Goal: Contribute content: Share content

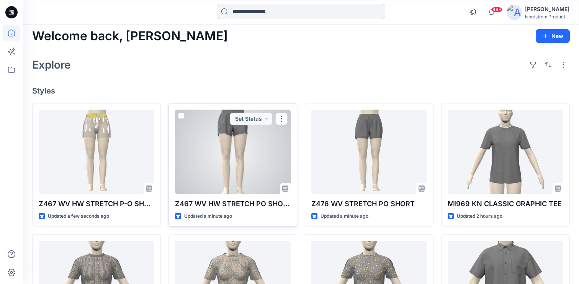
scroll to position [3, 0]
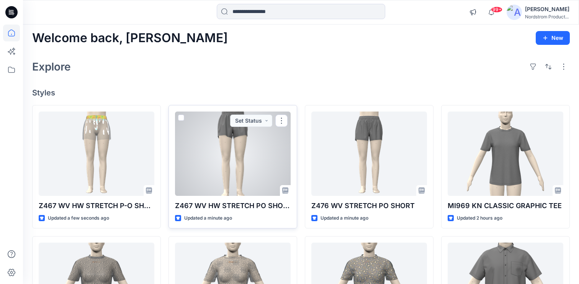
click at [251, 157] on div at bounding box center [233, 153] width 116 height 84
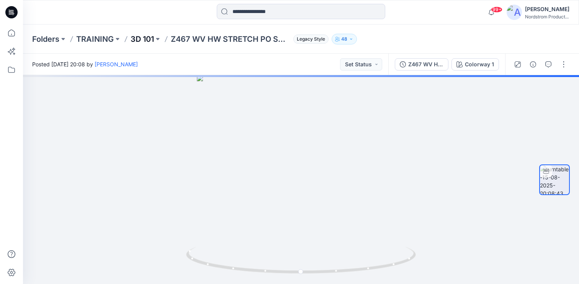
click at [149, 40] on p "3D 101" at bounding box center [142, 39] width 23 height 11
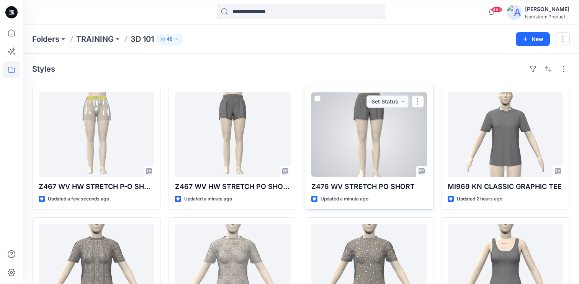
click at [395, 137] on div at bounding box center [369, 134] width 116 height 84
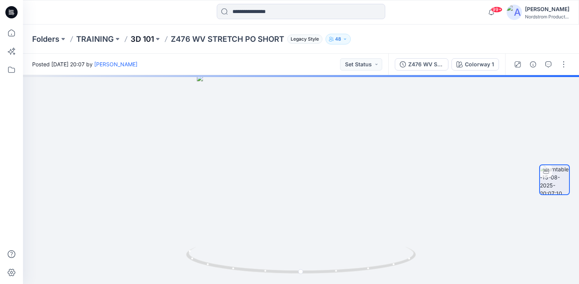
click at [144, 41] on p "3D 101" at bounding box center [142, 39] width 23 height 11
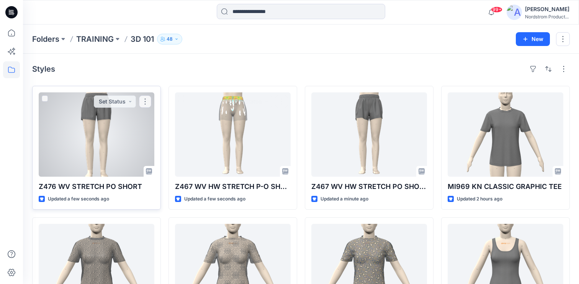
click at [91, 146] on div at bounding box center [97, 134] width 116 height 84
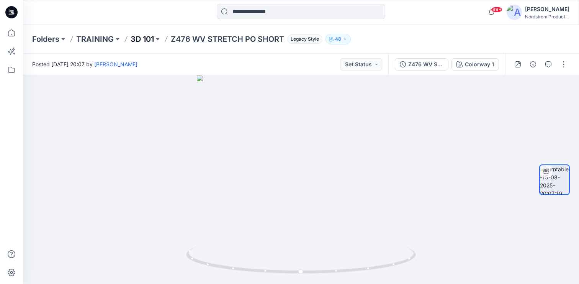
click at [153, 39] on p "3D 101" at bounding box center [142, 39] width 23 height 11
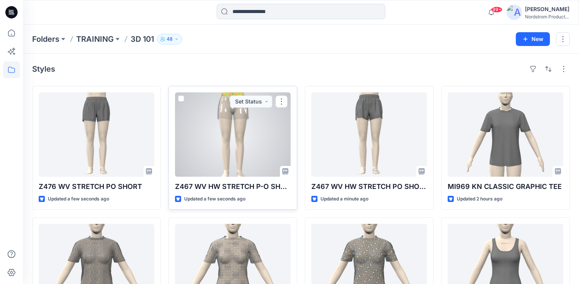
click at [221, 107] on div at bounding box center [233, 134] width 116 height 84
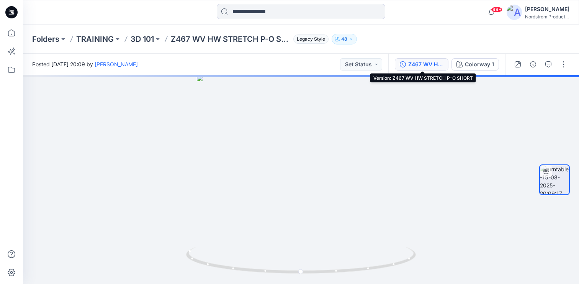
click at [426, 66] on div "Z467 WV HW STRETCH P-O SHORT" at bounding box center [425, 64] width 35 height 8
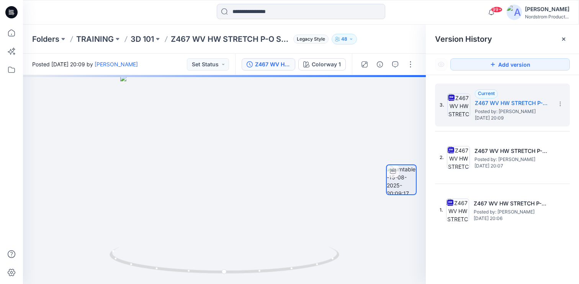
drag, startPoint x: 413, startPoint y: 46, endPoint x: 417, endPoint y: 48, distance: 4.7
click at [413, 46] on div "Folders TRAINING 3D 101 Z467 WV HW STRETCH P-O SHORT Legacy Style 48" at bounding box center [301, 39] width 556 height 29
click at [568, 37] on div at bounding box center [564, 39] width 12 height 12
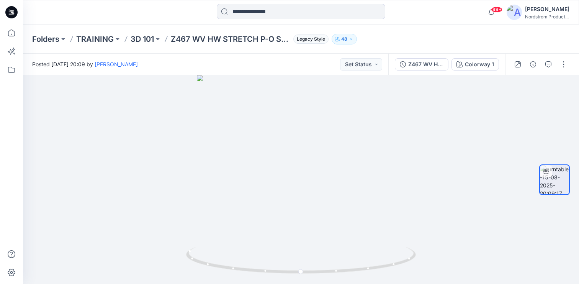
click at [15, 14] on icon at bounding box center [11, 12] width 12 height 12
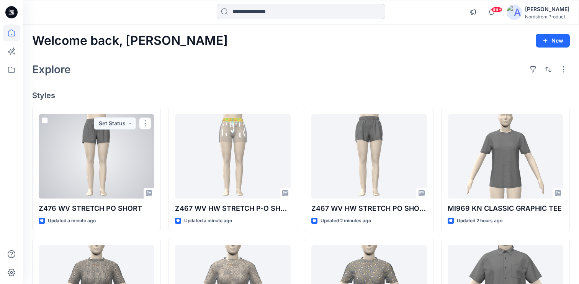
click at [78, 155] on div at bounding box center [97, 156] width 116 height 84
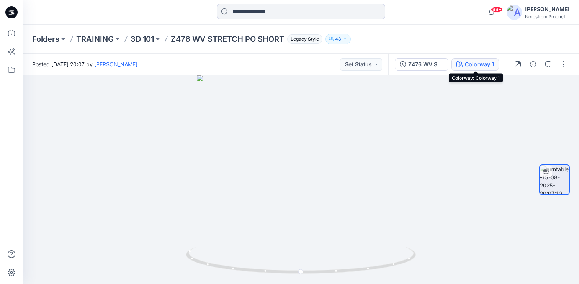
click at [474, 64] on div "Colorway 1" at bounding box center [479, 64] width 29 height 8
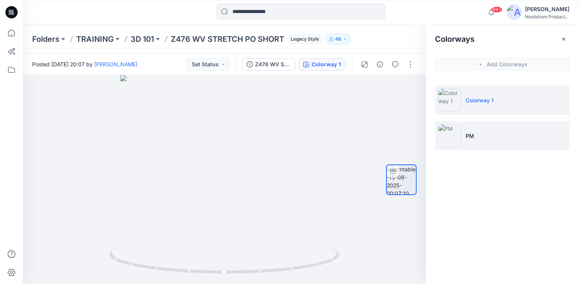
click at [481, 143] on li "PM" at bounding box center [502, 135] width 135 height 29
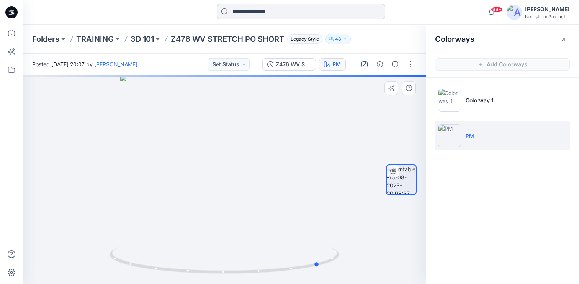
drag, startPoint x: 230, startPoint y: 135, endPoint x: 350, endPoint y: 134, distance: 120.3
click at [351, 134] on div at bounding box center [224, 179] width 403 height 209
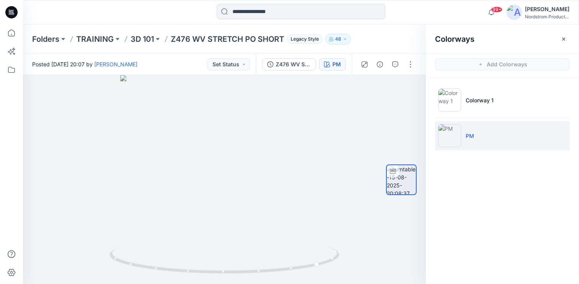
click at [567, 34] on button "button" at bounding box center [564, 39] width 12 height 12
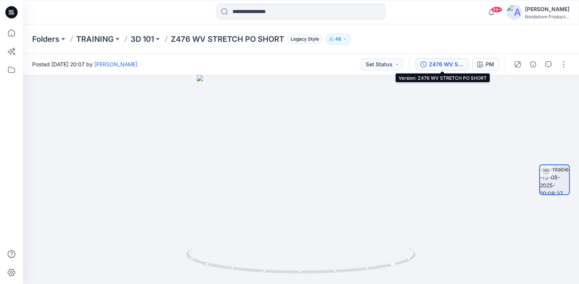
drag, startPoint x: 446, startPoint y: 61, endPoint x: 472, endPoint y: 74, distance: 29.8
click at [446, 61] on div "Z476 WV STRETCH PO SHORT" at bounding box center [446, 64] width 35 height 8
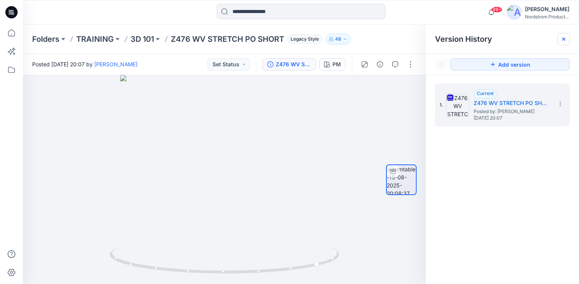
click at [562, 36] on icon at bounding box center [564, 39] width 6 height 6
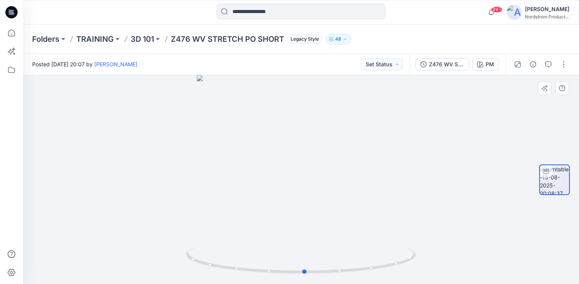
drag, startPoint x: 297, startPoint y: 136, endPoint x: 203, endPoint y: 133, distance: 93.9
click at [203, 133] on div at bounding box center [301, 179] width 556 height 209
click at [533, 65] on icon "button" at bounding box center [533, 64] width 6 height 6
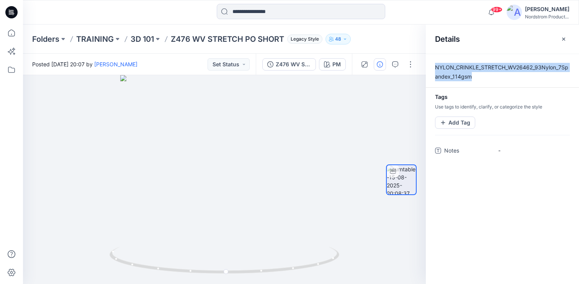
drag, startPoint x: 450, startPoint y: 69, endPoint x: 429, endPoint y: 61, distance: 22.2
click at [429, 61] on div "NYLON_CRINKLE_STRETCH_WV26462_93Nylon_7Spandex_114gsm Tags Use tags to identify…" at bounding box center [502, 169] width 153 height 230
click at [391, 37] on div "Folders TRAINING 3D 101 Z476 WV STRETCH PO SHORT Legacy Style 48" at bounding box center [271, 39] width 478 height 11
drag, startPoint x: 564, startPoint y: 38, endPoint x: 475, endPoint y: 57, distance: 90.5
click at [564, 38] on icon "button" at bounding box center [564, 39] width 6 height 6
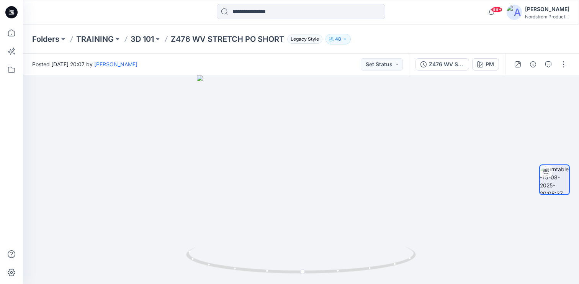
click at [158, 21] on div "99+ Notifications Your style Z467 WV HW STRETCH P-O SHORT has been updated with…" at bounding box center [301, 12] width 556 height 25
click at [145, 38] on p "3D 101" at bounding box center [142, 39] width 23 height 11
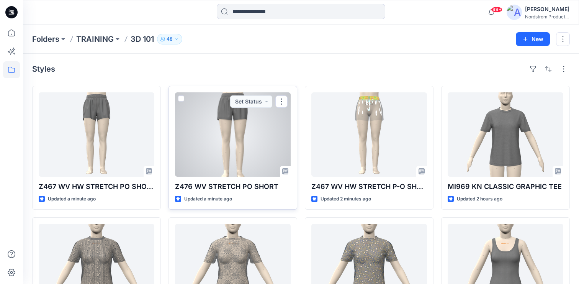
click at [273, 156] on div at bounding box center [233, 134] width 116 height 84
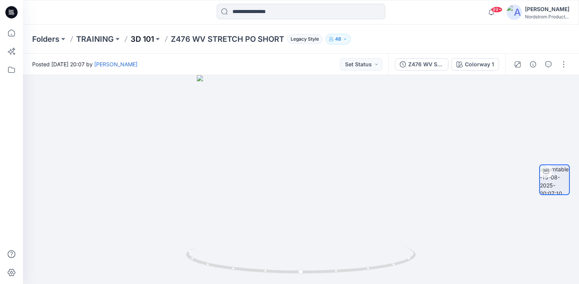
click at [152, 37] on p "3D 101" at bounding box center [142, 39] width 23 height 11
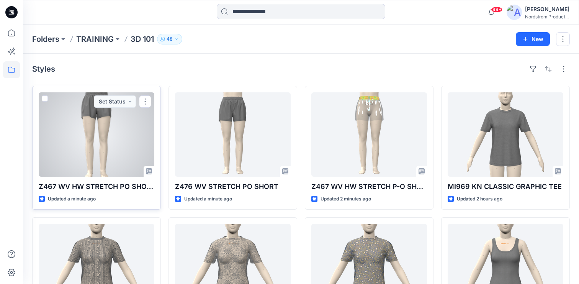
click at [102, 156] on div at bounding box center [97, 134] width 116 height 84
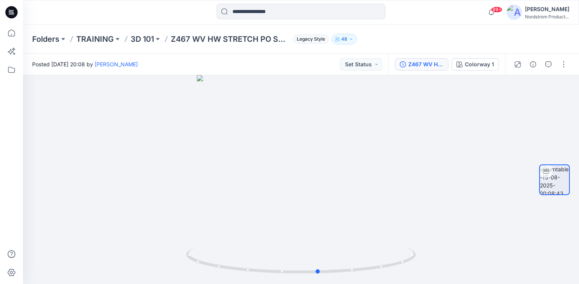
drag, startPoint x: 310, startPoint y: 138, endPoint x: 431, endPoint y: 64, distance: 142.0
click at [333, 127] on div at bounding box center [301, 179] width 556 height 209
click at [472, 62] on div "Colorway 1" at bounding box center [479, 64] width 29 height 8
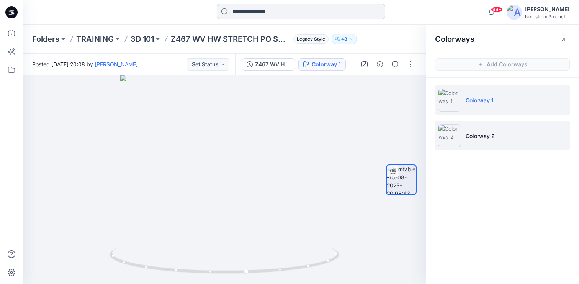
click at [532, 132] on li "Colorway 2" at bounding box center [502, 135] width 135 height 29
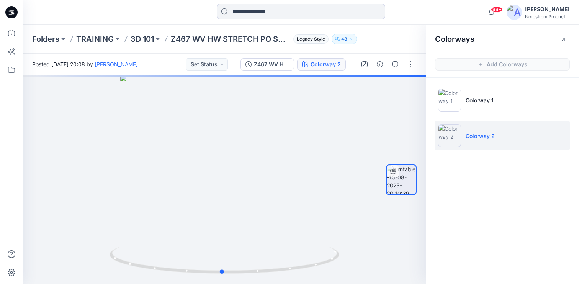
drag, startPoint x: 262, startPoint y: 120, endPoint x: 371, endPoint y: 43, distance: 133.1
click at [268, 127] on div at bounding box center [224, 179] width 403 height 209
click at [273, 63] on div "Z467 WV HW STRETCH PO SHORT" at bounding box center [271, 64] width 35 height 8
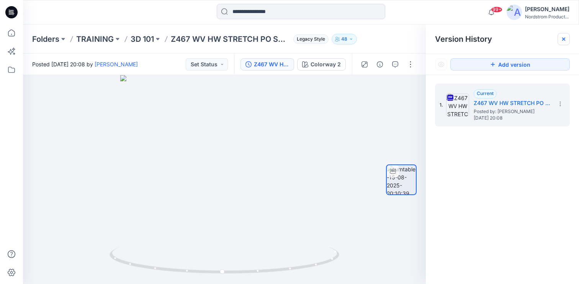
click at [567, 38] on div at bounding box center [564, 39] width 12 height 12
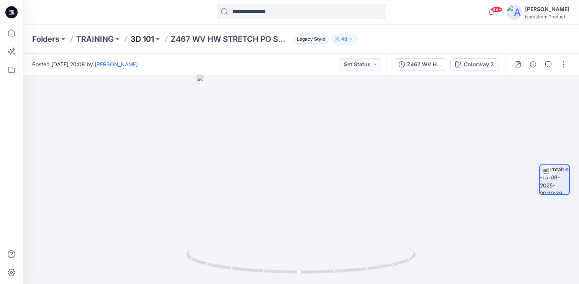
click at [142, 38] on p "3D 101" at bounding box center [142, 39] width 23 height 11
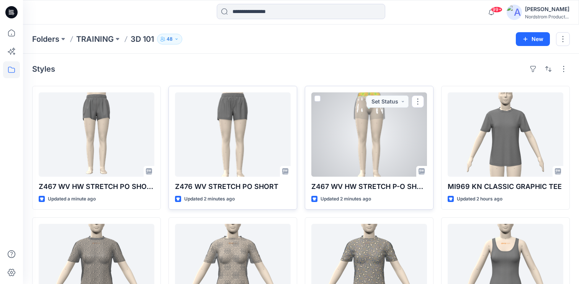
click at [364, 134] on div at bounding box center [369, 134] width 116 height 84
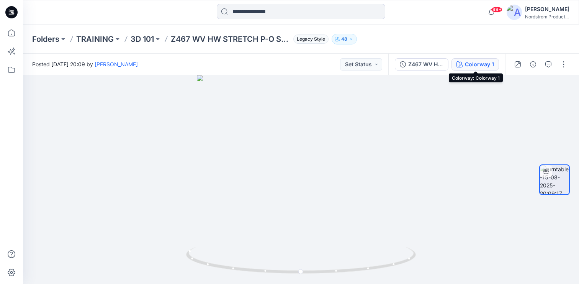
click at [476, 63] on div "Colorway 1" at bounding box center [479, 64] width 29 height 8
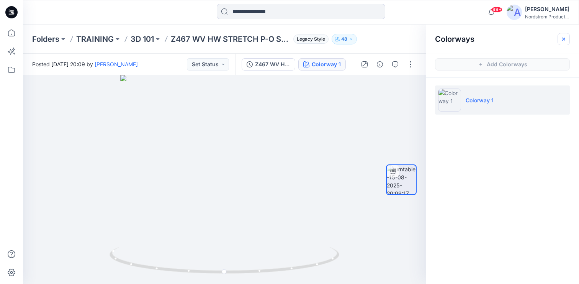
click at [566, 34] on button "button" at bounding box center [564, 39] width 12 height 12
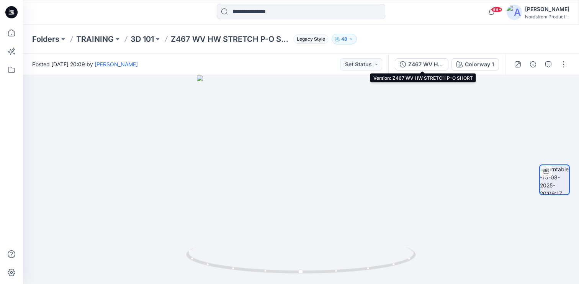
click at [432, 62] on div "Z467 WV HW STRETCH P-O SHORT" at bounding box center [425, 64] width 35 height 8
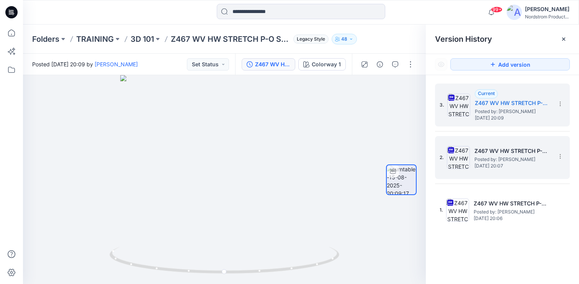
click at [497, 167] on span "[DATE] 20:07" at bounding box center [513, 165] width 77 height 5
click at [510, 106] on h5 "Z467 WV HW STRETCH P-O SHORT" at bounding box center [513, 102] width 77 height 9
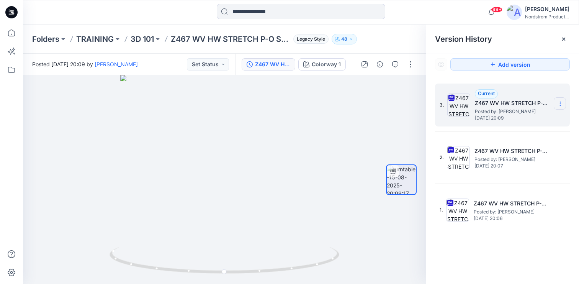
click at [562, 107] on section at bounding box center [560, 103] width 12 height 12
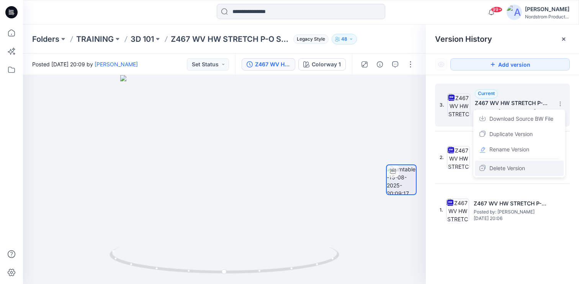
click at [529, 170] on div "Delete Version" at bounding box center [519, 168] width 89 height 15
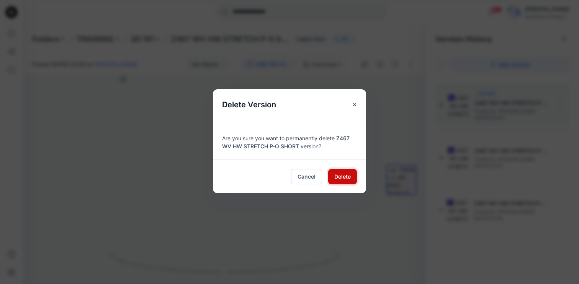
click at [344, 179] on span "Delete" at bounding box center [342, 176] width 16 height 8
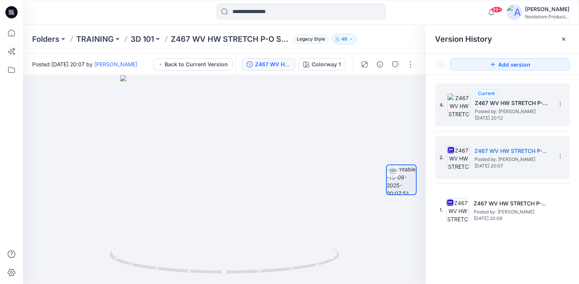
click at [517, 106] on h5 "Z467 WV HW STRETCH P-O SHORT" at bounding box center [513, 102] width 77 height 9
click at [508, 152] on h5 "Z467 WV HW STRETCH P-O SHORT" at bounding box center [513, 150] width 77 height 9
click at [516, 103] on h5 "Z467 WV HW STRETCH P-O SHORT" at bounding box center [513, 102] width 77 height 9
click at [496, 152] on h5 "Z467 WV HW STRETCH P-O SHORT" at bounding box center [513, 150] width 77 height 9
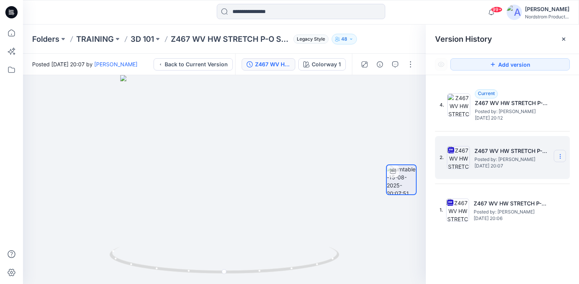
click at [560, 154] on icon at bounding box center [560, 154] width 0 height 0
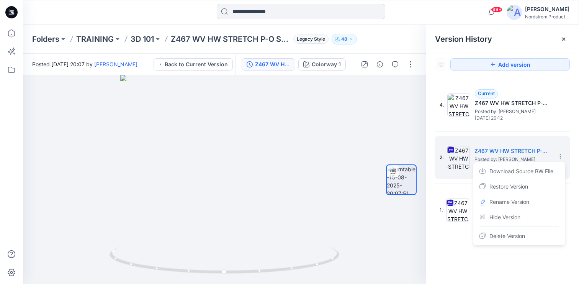
drag, startPoint x: 440, startPoint y: 247, endPoint x: 448, endPoint y: 241, distance: 10.1
click at [440, 247] on div "4. Current Z467 WV HW STRETCH P-O SHORT Posted by: [PERSON_NAME] [DATE] 20:12 2…" at bounding box center [502, 185] width 153 height 220
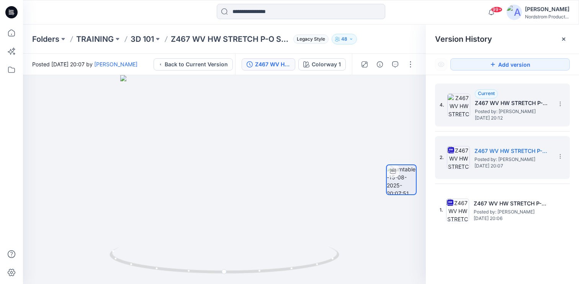
click at [507, 98] on h5 "Z467 WV HW STRETCH P-O SHORT" at bounding box center [513, 102] width 77 height 9
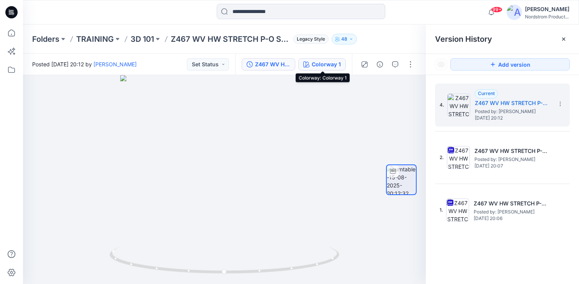
click at [319, 66] on div "Colorway 1" at bounding box center [326, 64] width 29 height 8
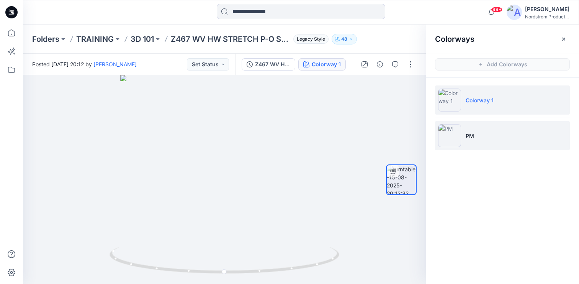
click at [454, 132] on img at bounding box center [449, 135] width 23 height 23
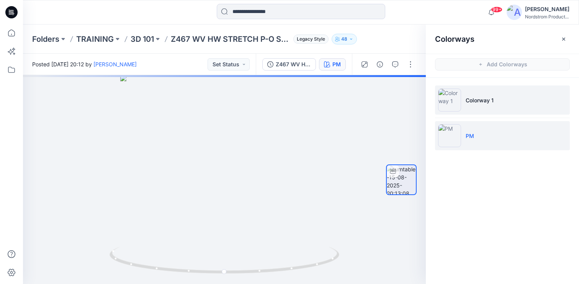
click at [466, 97] on p "Colorway 1" at bounding box center [480, 100] width 28 height 8
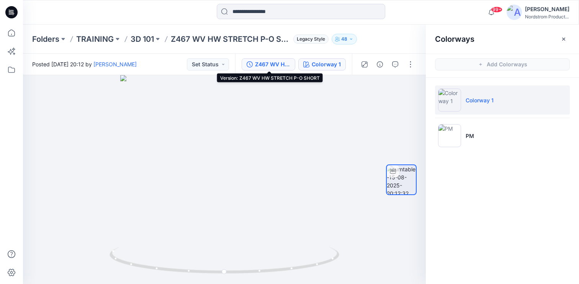
click at [269, 64] on div "Z467 WV HW STRETCH P-O SHORT" at bounding box center [272, 64] width 35 height 8
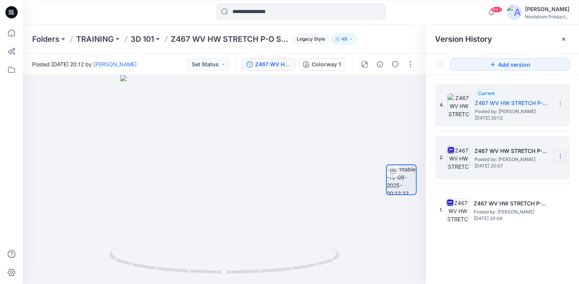
click at [559, 156] on icon at bounding box center [560, 156] width 6 height 6
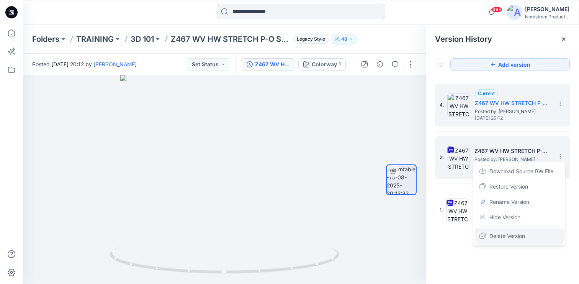
click at [496, 232] on span "Delete Version" at bounding box center [508, 235] width 36 height 9
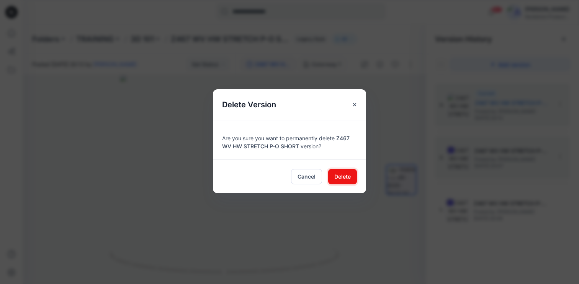
drag, startPoint x: 337, startPoint y: 175, endPoint x: 396, endPoint y: 163, distance: 60.2
click at [337, 175] on span "Delete" at bounding box center [342, 176] width 16 height 8
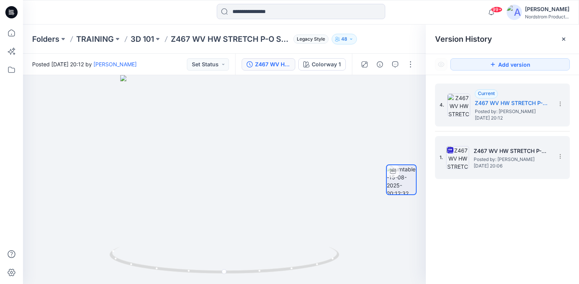
click at [501, 160] on span "Posted by: [PERSON_NAME]" at bounding box center [512, 160] width 77 height 8
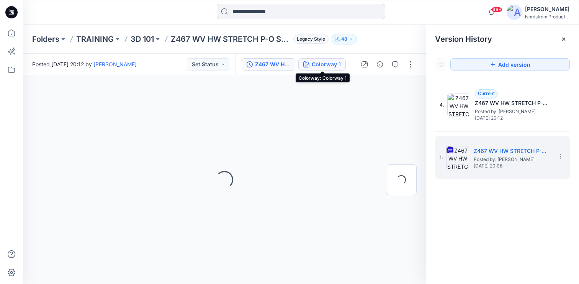
click at [323, 61] on div "Colorway 1" at bounding box center [326, 64] width 29 height 8
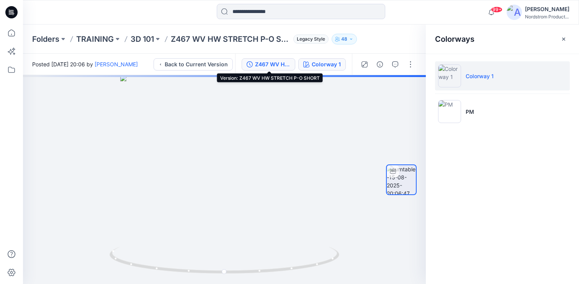
click at [271, 62] on div "Z467 WV HW STRETCH P-O SHORT" at bounding box center [272, 64] width 35 height 8
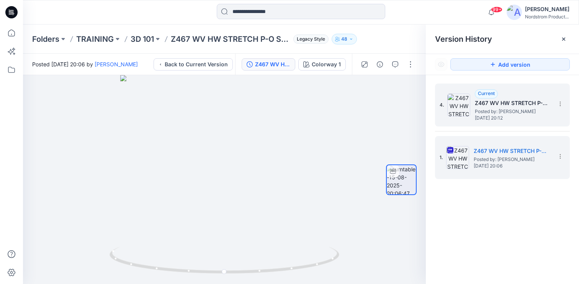
click at [456, 103] on img at bounding box center [458, 104] width 23 height 23
drag, startPoint x: 519, startPoint y: 157, endPoint x: 555, endPoint y: 156, distance: 36.4
click at [519, 157] on span "Posted by: [PERSON_NAME]" at bounding box center [512, 160] width 77 height 8
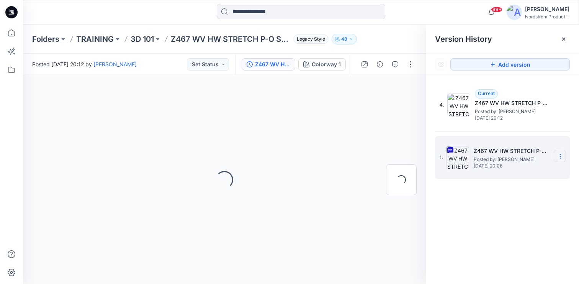
click at [560, 156] on icon at bounding box center [560, 156] width 0 height 0
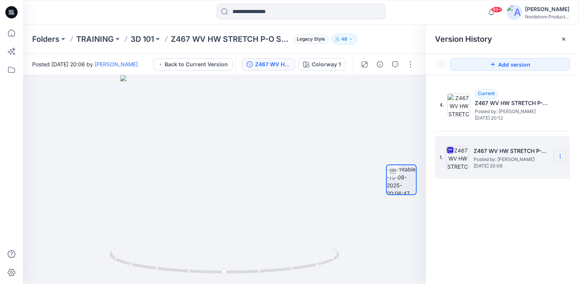
click at [562, 156] on icon at bounding box center [560, 156] width 6 height 6
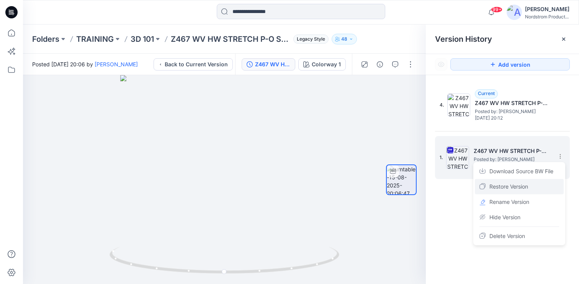
click at [528, 187] on span "Restore Version" at bounding box center [509, 186] width 39 height 9
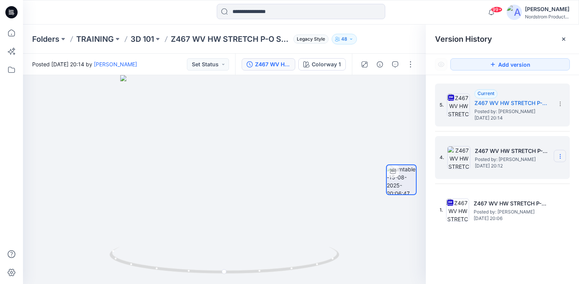
click at [565, 155] on section at bounding box center [560, 156] width 12 height 12
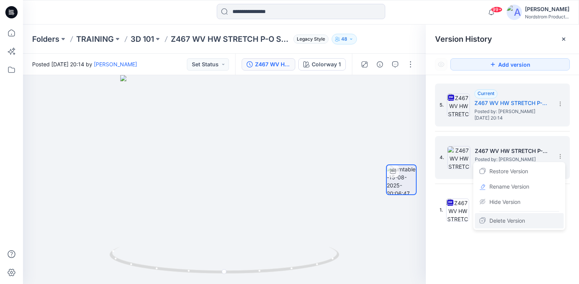
click at [513, 219] on span "Delete Version" at bounding box center [508, 220] width 36 height 9
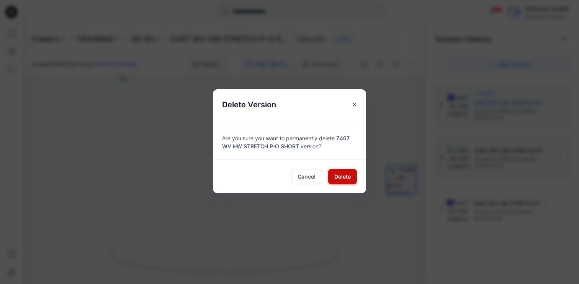
click at [345, 177] on span "Delete" at bounding box center [342, 176] width 16 height 8
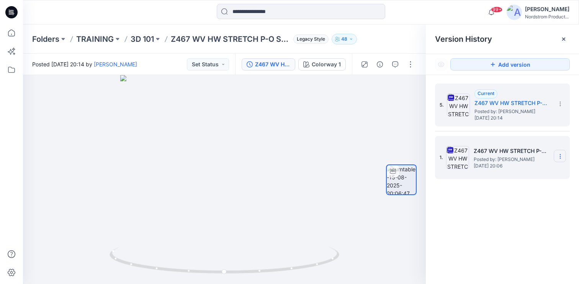
click at [559, 155] on icon at bounding box center [560, 156] width 6 height 6
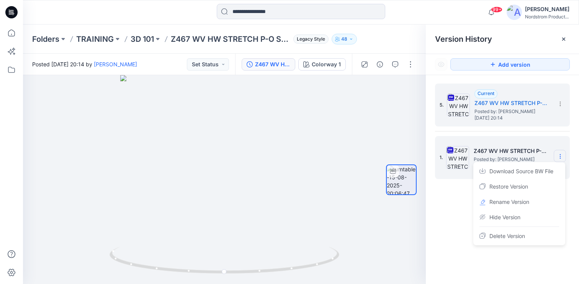
click at [562, 155] on icon at bounding box center [560, 156] width 6 height 6
click at [512, 236] on span "Delete Version" at bounding box center [508, 235] width 36 height 9
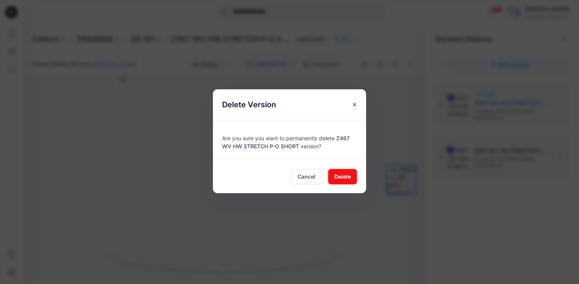
drag, startPoint x: 340, startPoint y: 179, endPoint x: 376, endPoint y: 174, distance: 36.6
click at [340, 179] on span "Delete" at bounding box center [342, 176] width 16 height 8
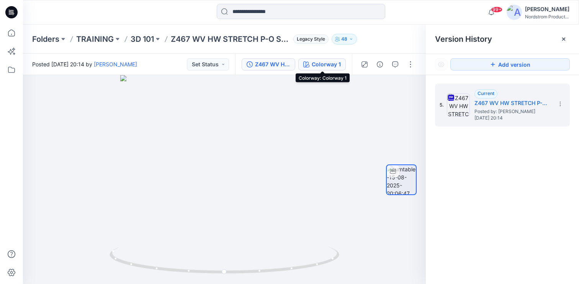
click at [321, 64] on div "Colorway 1" at bounding box center [326, 64] width 29 height 8
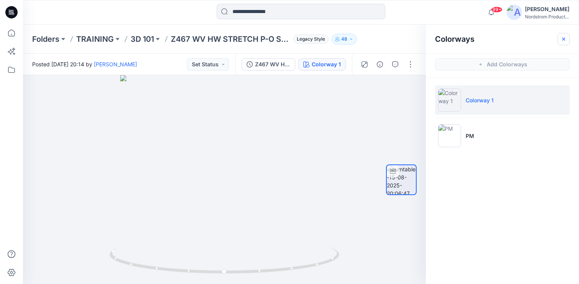
click at [567, 36] on icon "button" at bounding box center [564, 39] width 6 height 6
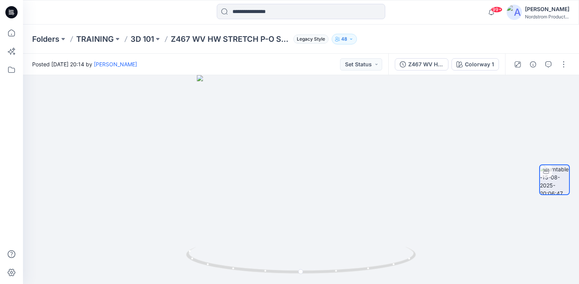
drag, startPoint x: 452, startPoint y: 43, endPoint x: 440, endPoint y: 45, distance: 12.8
click at [452, 43] on div "Folders TRAINING 3D 101 Z467 WV HW STRETCH P-O SHORT Legacy Style 48" at bounding box center [271, 39] width 478 height 11
click at [317, 56] on div "Posted [DATE] 20:14 by [PERSON_NAME] Set Status" at bounding box center [205, 64] width 365 height 21
click at [426, 61] on div "Z467 WV HW STRETCH P-O SHORT" at bounding box center [425, 64] width 35 height 8
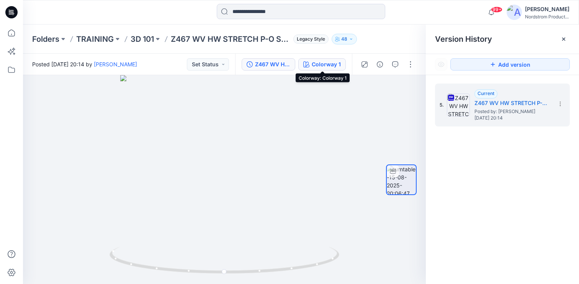
click at [307, 67] on button "Colorway 1" at bounding box center [322, 64] width 48 height 12
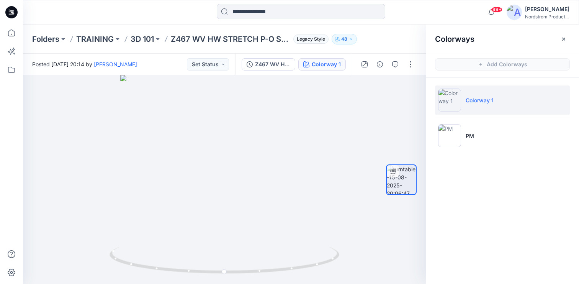
drag, startPoint x: 564, startPoint y: 38, endPoint x: 539, endPoint y: 57, distance: 31.7
click at [564, 37] on icon "button" at bounding box center [564, 39] width 6 height 6
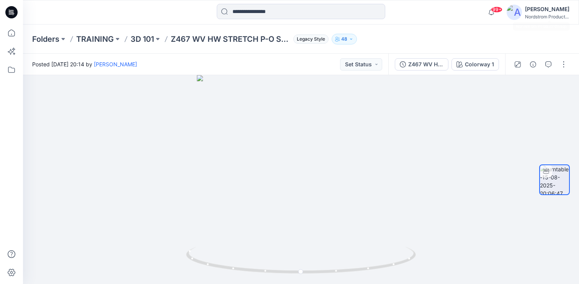
click at [523, 9] on div "[PERSON_NAME] Nordstrom Product..." at bounding box center [538, 12] width 63 height 15
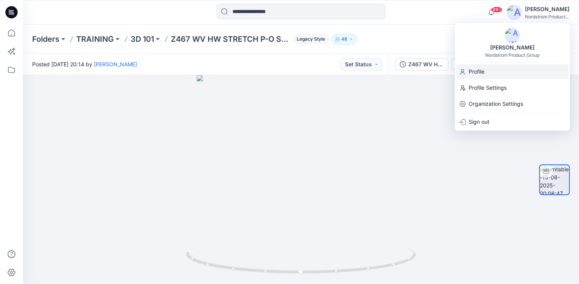
click at [467, 72] on div "Profile" at bounding box center [513, 71] width 112 height 15
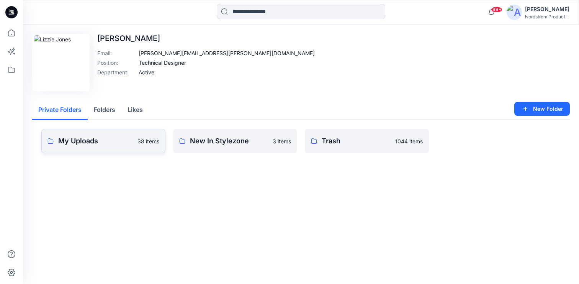
click at [112, 144] on p "My Uploads" at bounding box center [95, 141] width 75 height 11
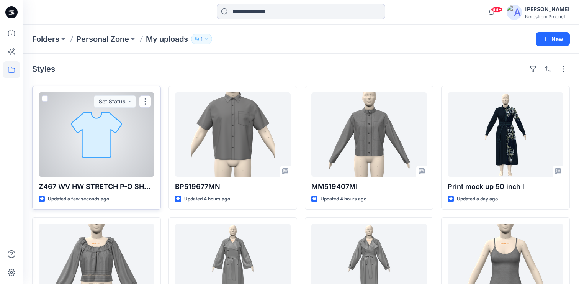
click at [117, 165] on div at bounding box center [97, 134] width 116 height 84
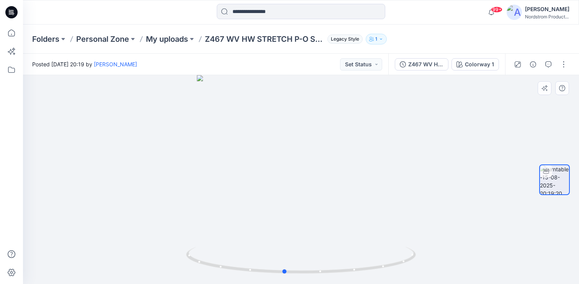
drag, startPoint x: 327, startPoint y: 136, endPoint x: 312, endPoint y: 136, distance: 14.9
click at [312, 136] on div at bounding box center [301, 179] width 556 height 209
click at [421, 64] on div "Z467 WV HW STRETCH P-O SHORT" at bounding box center [425, 64] width 35 height 8
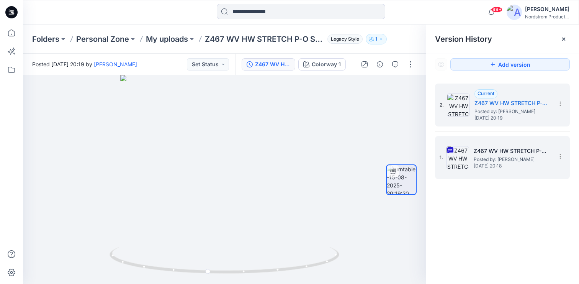
click at [496, 165] on span "[DATE] 20:18" at bounding box center [512, 165] width 77 height 5
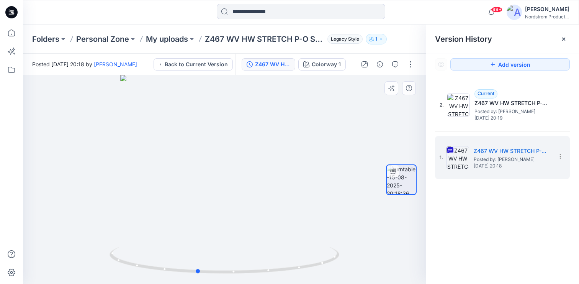
drag, startPoint x: 248, startPoint y: 189, endPoint x: 331, endPoint y: 147, distance: 93.4
click at [222, 180] on div at bounding box center [224, 179] width 403 height 209
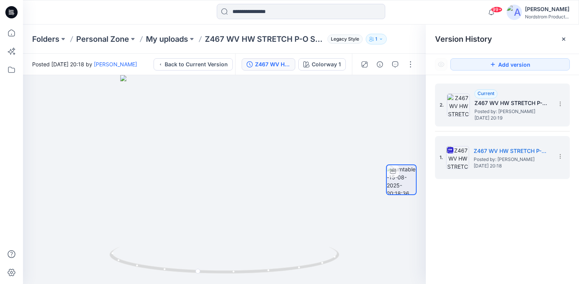
click at [472, 116] on div "2. Current Z467 WV HW STRETCH P-O SHORT Posted by: [PERSON_NAME] [DATE] 20:19" at bounding box center [497, 105] width 115 height 37
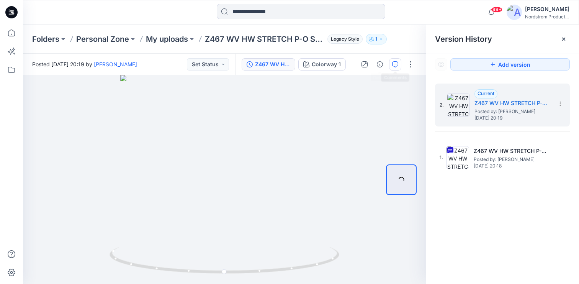
click at [395, 64] on icon "button" at bounding box center [395, 64] width 3 height 0
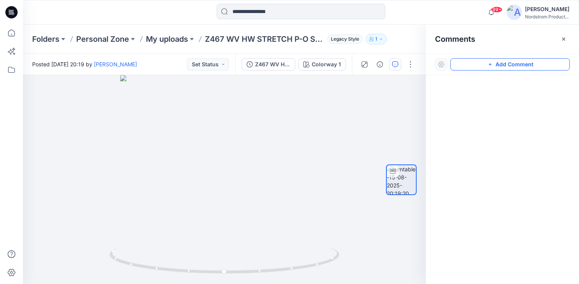
click at [503, 62] on button "Add Comment" at bounding box center [511, 64] width 120 height 12
click at [247, 84] on div "1" at bounding box center [224, 179] width 403 height 209
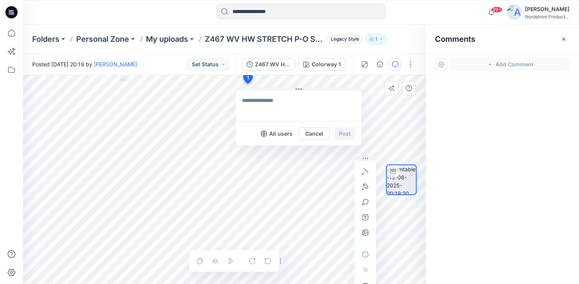
click at [275, 102] on textarea at bounding box center [299, 105] width 126 height 31
type textarea "**********"
click at [346, 131] on button "Post" at bounding box center [344, 134] width 21 height 12
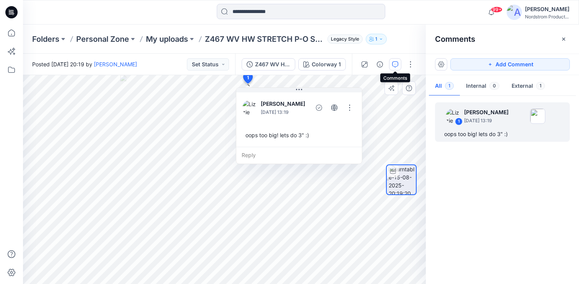
click at [393, 63] on icon "button" at bounding box center [395, 64] width 6 height 6
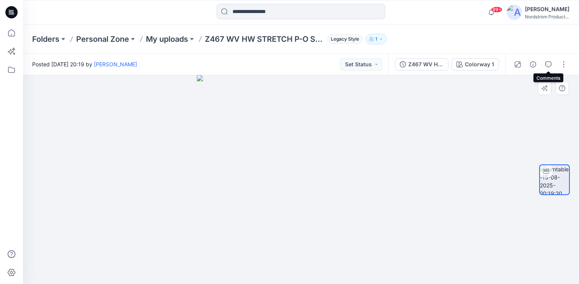
drag, startPoint x: 550, startPoint y: 64, endPoint x: 414, endPoint y: 127, distance: 149.6
click at [549, 64] on icon "button" at bounding box center [549, 64] width 6 height 6
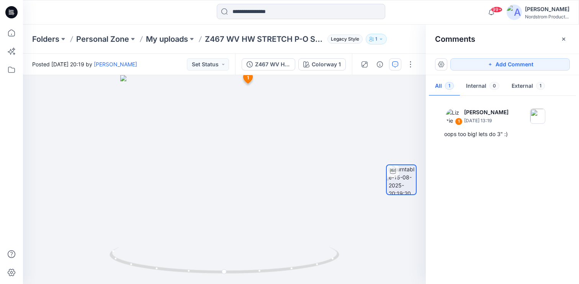
click at [479, 67] on button "Add Comment" at bounding box center [511, 64] width 120 height 12
click at [188, 144] on div "2 1 [PERSON_NAME] [DATE] 13:19 oops too big! lets do 3" :) Reply" at bounding box center [224, 179] width 403 height 209
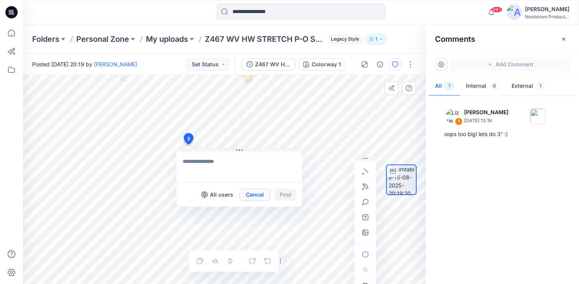
click at [259, 195] on button "Cancel" at bounding box center [254, 194] width 31 height 12
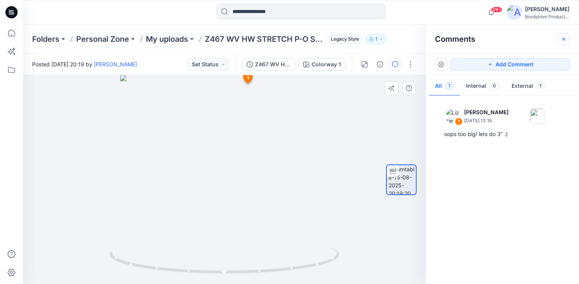
click at [562, 38] on icon "button" at bounding box center [564, 39] width 6 height 6
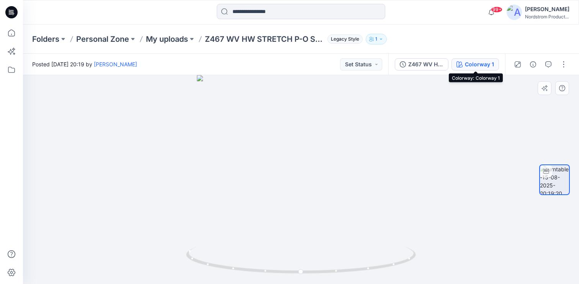
click at [497, 64] on button "Colorway 1" at bounding box center [476, 64] width 48 height 12
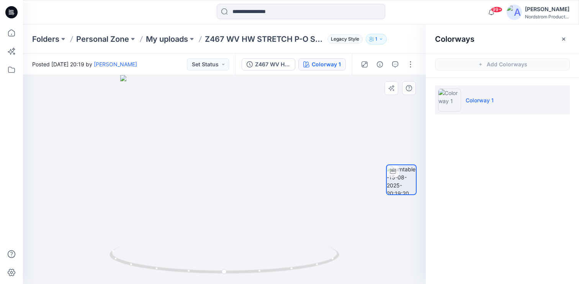
click at [568, 36] on button "button" at bounding box center [564, 39] width 12 height 12
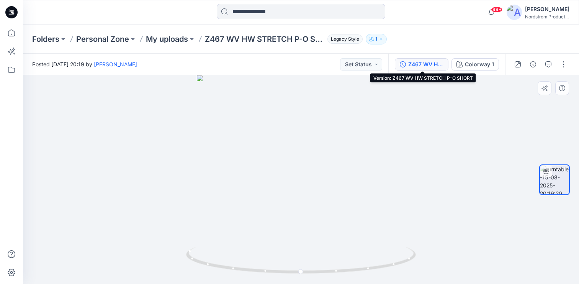
click at [422, 66] on div "Z467 WV HW STRETCH P-O SHORT" at bounding box center [425, 64] width 35 height 8
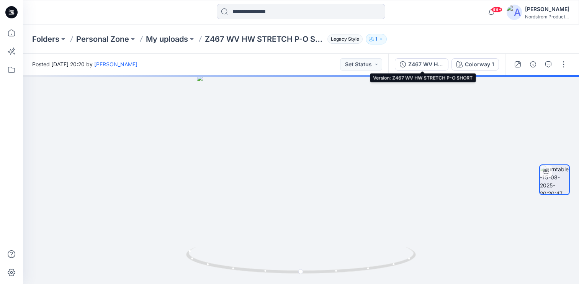
click at [427, 63] on div "Z467 WV HW STRETCH P-O SHORT" at bounding box center [425, 64] width 35 height 8
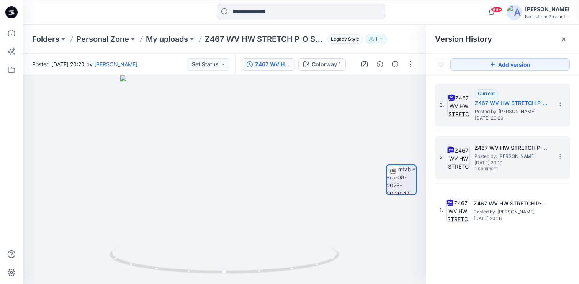
click at [506, 165] on span "[DATE] 20:19" at bounding box center [513, 162] width 77 height 5
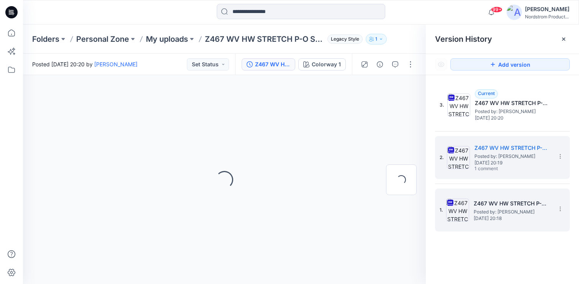
click at [506, 213] on span "Posted by: [PERSON_NAME]" at bounding box center [512, 212] width 77 height 8
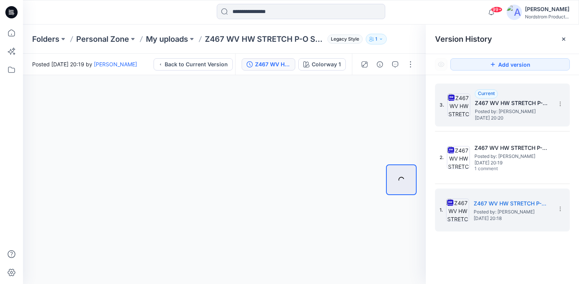
drag, startPoint x: 520, startPoint y: 116, endPoint x: 544, endPoint y: 110, distance: 24.4
click at [520, 117] on span "Friday, August 15, 2025 20:20" at bounding box center [513, 117] width 77 height 5
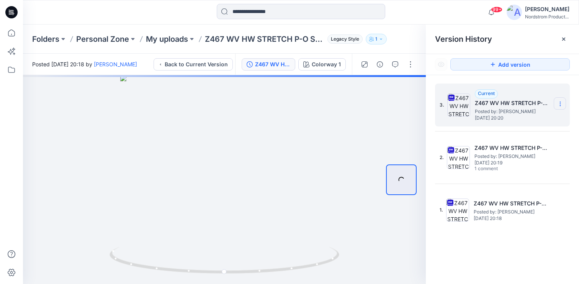
click at [564, 104] on section at bounding box center [560, 103] width 12 height 12
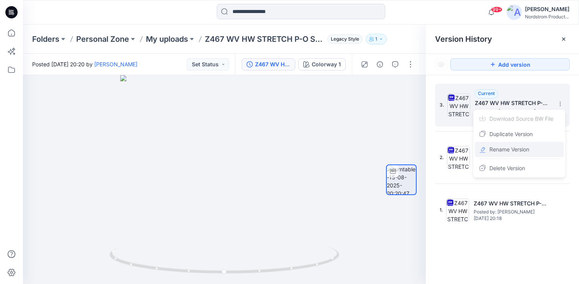
drag, startPoint x: 518, startPoint y: 149, endPoint x: 515, endPoint y: 139, distance: 10.1
click at [518, 149] on span "Rename Version" at bounding box center [510, 149] width 40 height 9
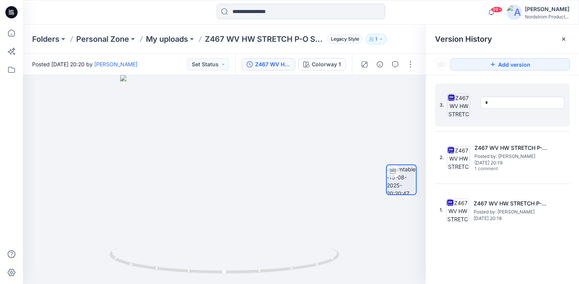
type input "**"
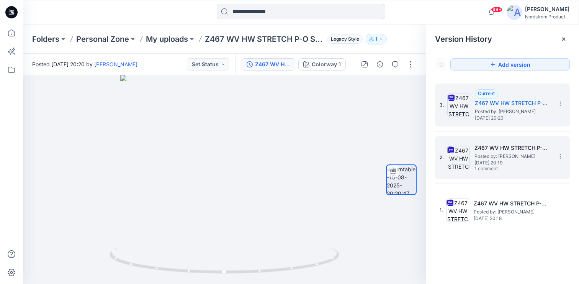
click at [533, 149] on h5 "Z467 WV HW STRETCH P-O SHORT" at bounding box center [513, 147] width 77 height 9
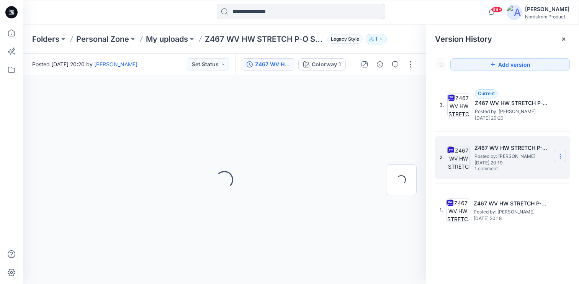
click at [562, 156] on icon at bounding box center [560, 156] width 6 height 6
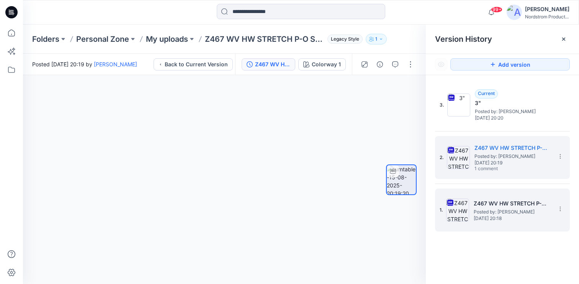
click at [506, 198] on div "1. Z467 WV HW STRETCH P-O SHORT Posted by: Lizzie Jones Friday, August 15, 2025…" at bounding box center [497, 210] width 115 height 37
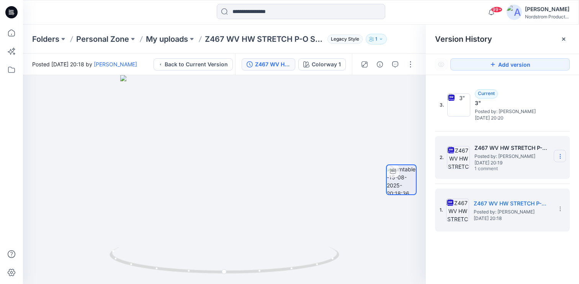
click at [0, 0] on icon at bounding box center [0, 0] width 0 height 0
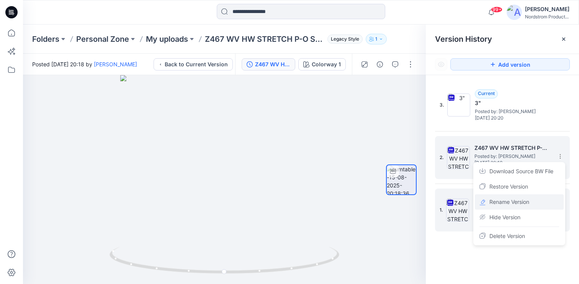
click at [510, 202] on span "Rename Version" at bounding box center [510, 201] width 40 height 9
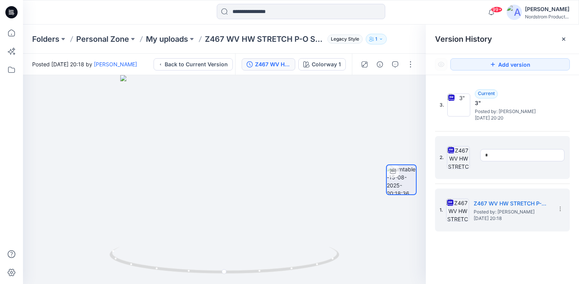
type input "**"
click at [520, 247] on div "3. Current 3" Posted by: Lizzie Jones Friday, August 15, 2025 20:20 2. ** 1. Z4…" at bounding box center [502, 185] width 153 height 220
drag, startPoint x: 561, startPoint y: 156, endPoint x: 559, endPoint y: 160, distance: 5.0
click at [0, 0] on icon at bounding box center [0, 0] width 0 height 0
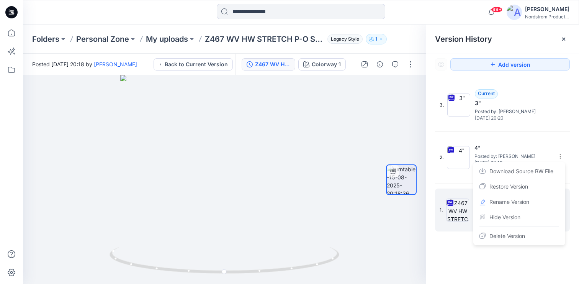
click at [447, 273] on div "3. Current 3" Posted by: Lizzie Jones Friday, August 15, 2025 20:20 2. 4" Poste…" at bounding box center [502, 185] width 153 height 220
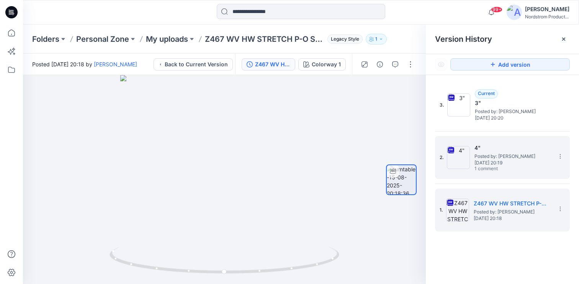
drag, startPoint x: 487, startPoint y: 112, endPoint x: 497, endPoint y: 168, distance: 57.3
click at [487, 112] on span "Posted by: [PERSON_NAME]" at bounding box center [513, 112] width 77 height 8
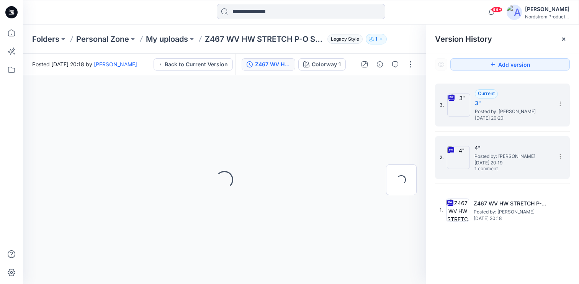
click at [488, 145] on h5 "4"" at bounding box center [513, 147] width 77 height 9
